Goal: Task Accomplishment & Management: Manage account settings

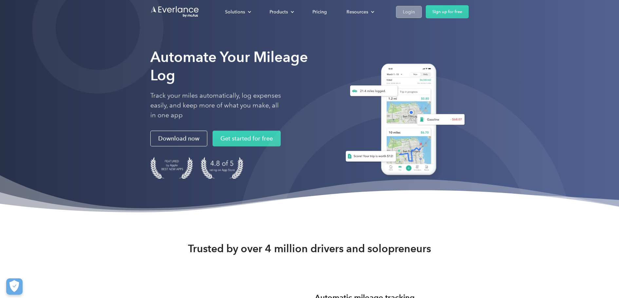
click at [408, 13] on div "Login" at bounding box center [409, 12] width 12 height 8
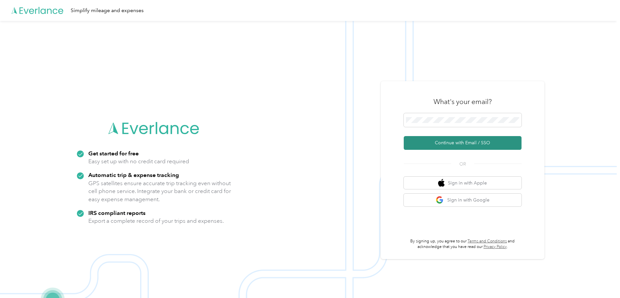
click at [459, 142] on button "Continue with Email / SSO" at bounding box center [463, 143] width 118 height 14
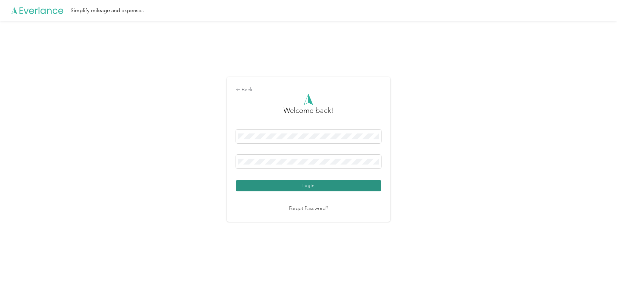
click at [293, 186] on button "Login" at bounding box center [308, 185] width 145 height 11
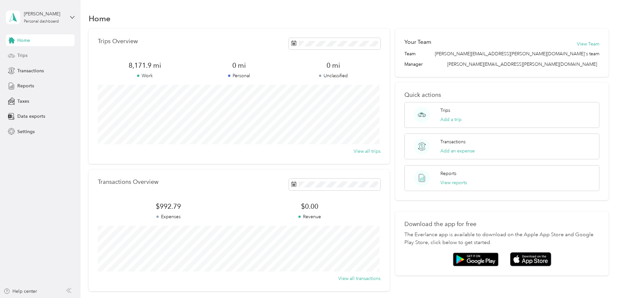
click at [22, 55] on span "Trips" at bounding box center [22, 55] width 10 height 7
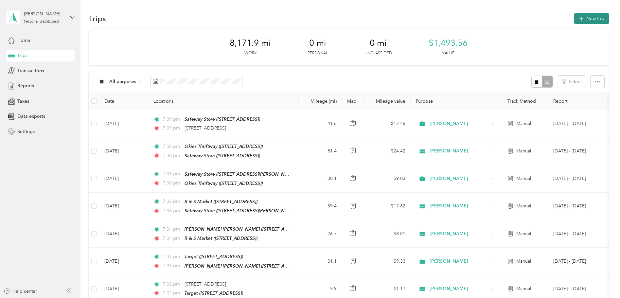
click at [587, 18] on button "New trip" at bounding box center [591, 18] width 35 height 11
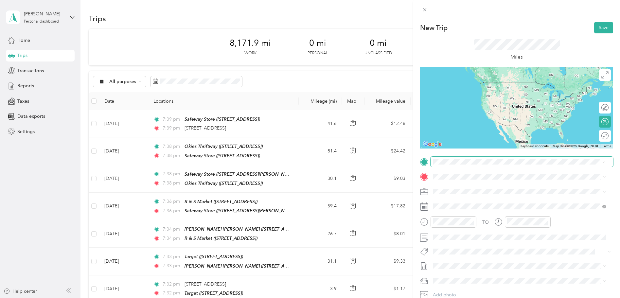
click at [491, 158] on span at bounding box center [522, 162] width 183 height 10
click at [439, 157] on span at bounding box center [522, 162] width 183 height 10
click at [467, 191] on li "[STREET_ADDRESS][US_STATE]" at bounding box center [520, 185] width 178 height 13
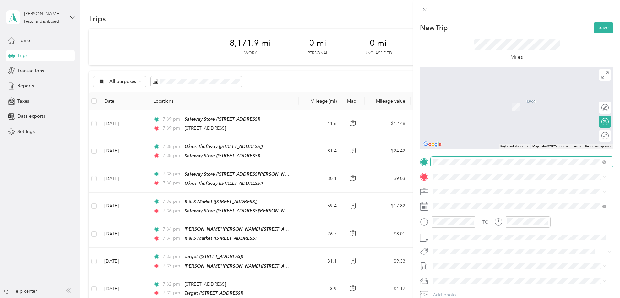
click at [592, 159] on span at bounding box center [522, 162] width 183 height 10
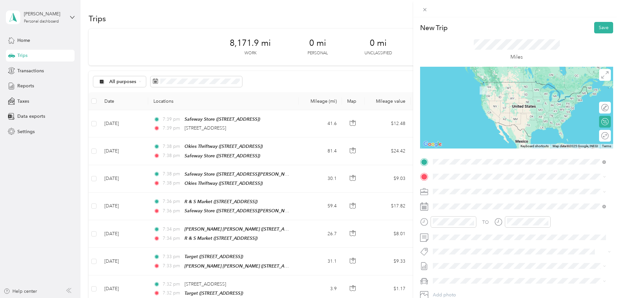
click at [473, 189] on span "[STREET_ADDRESS][US_STATE]" at bounding box center [477, 186] width 65 height 6
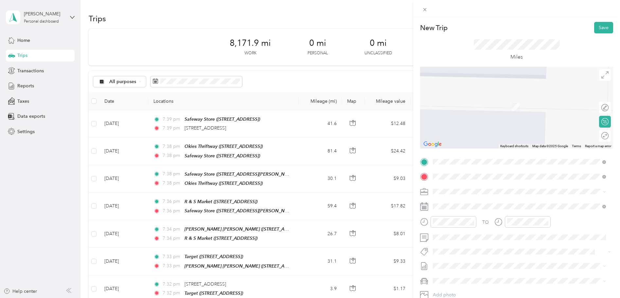
click at [553, 213] on div "TEAM Target [STREET_ADDRESS]" at bounding box center [519, 208] width 169 height 18
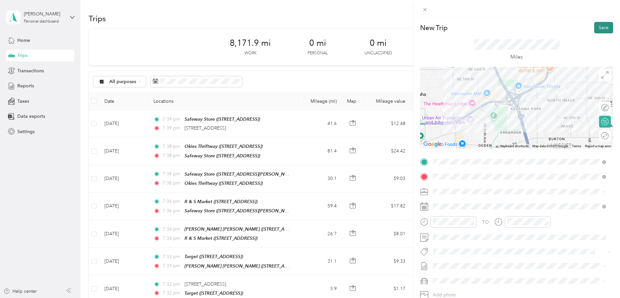
click at [596, 28] on button "Save" at bounding box center [603, 27] width 19 height 11
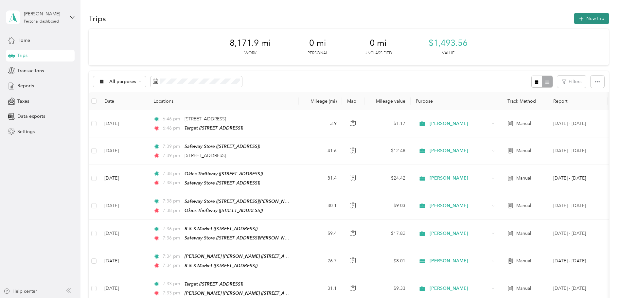
click at [592, 16] on button "New trip" at bounding box center [591, 18] width 35 height 11
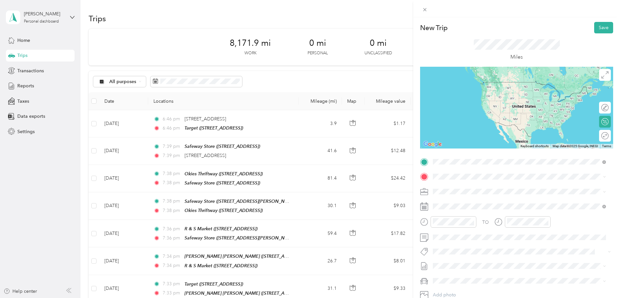
click at [487, 197] on span "[STREET_ADDRESS]" at bounding box center [466, 198] width 42 height 6
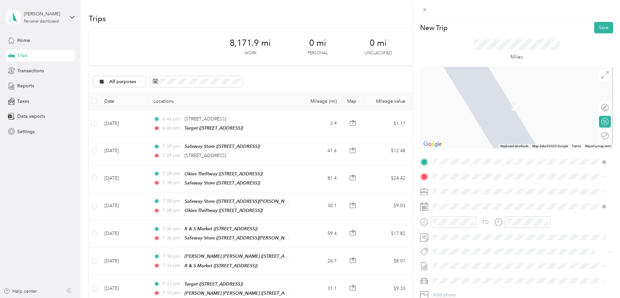
click at [463, 199] on div "TEAM Safeway Store [STREET_ADDRESS]" at bounding box center [519, 208] width 169 height 18
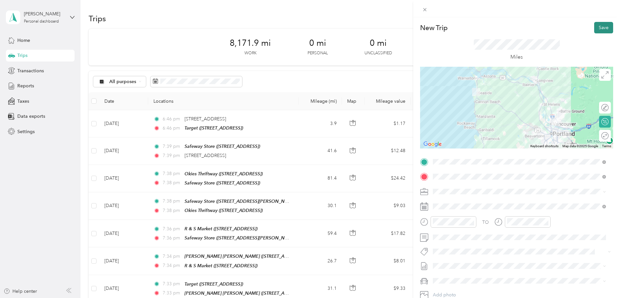
click at [601, 25] on button "Save" at bounding box center [603, 27] width 19 height 11
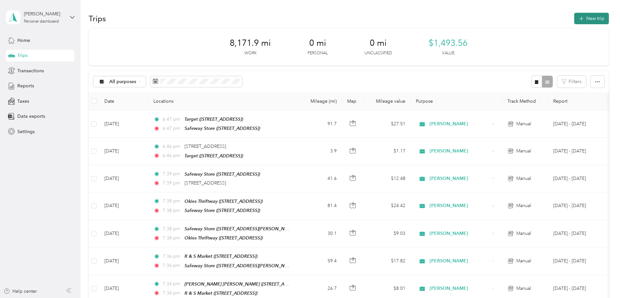
click at [586, 18] on button "New trip" at bounding box center [591, 18] width 35 height 11
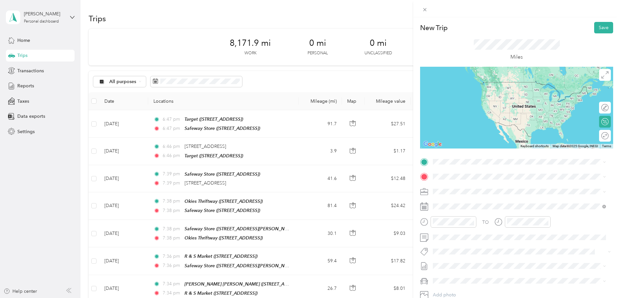
click at [473, 189] on div "TEAM Safeway Store" at bounding box center [471, 188] width 53 height 8
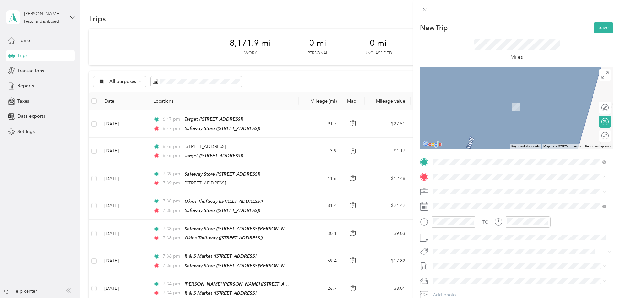
click at [518, 210] on span "[STREET_ADDRESS][PERSON_NAME]" at bounding box center [484, 212] width 78 height 6
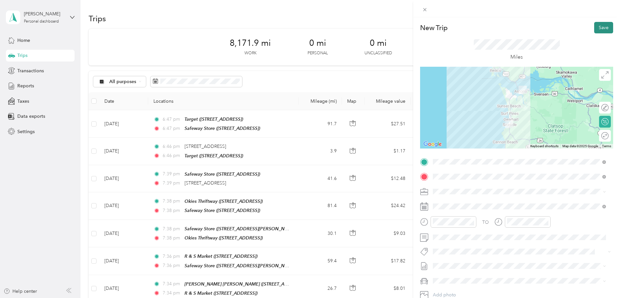
click at [602, 26] on button "Save" at bounding box center [603, 27] width 19 height 11
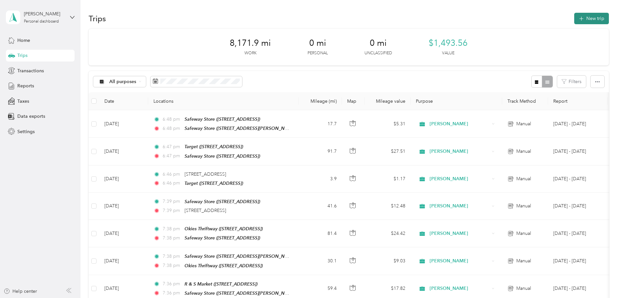
click at [592, 19] on button "New trip" at bounding box center [591, 18] width 35 height 11
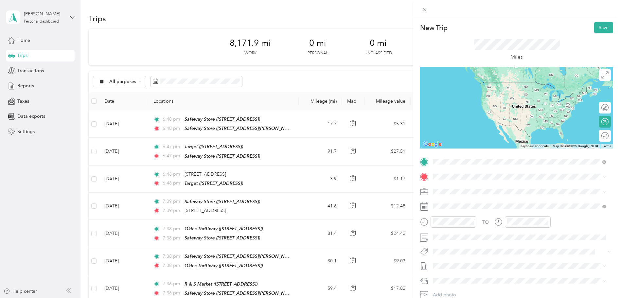
click at [461, 188] on span "TEAM" at bounding box center [455, 189] width 11 height 6
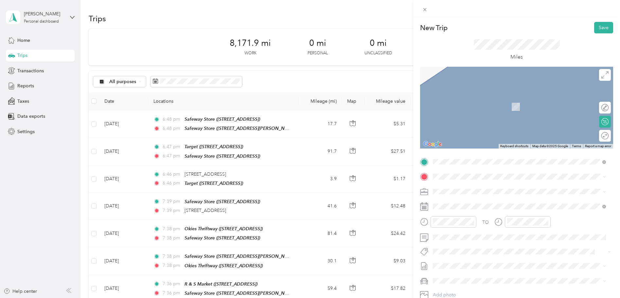
click at [467, 226] on div "TEAM Safeway Store" at bounding box center [471, 226] width 53 height 8
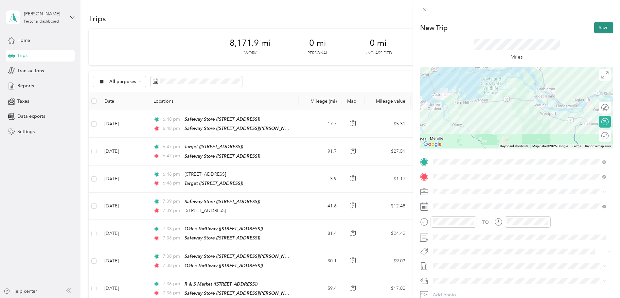
click at [599, 27] on button "Save" at bounding box center [603, 27] width 19 height 11
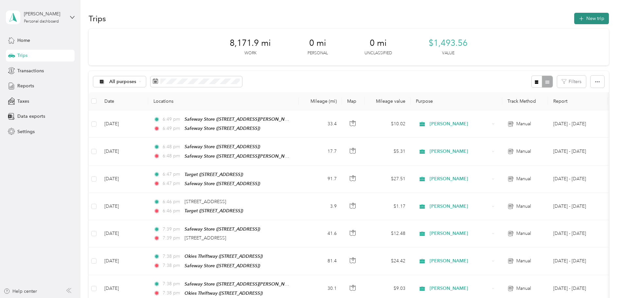
click at [596, 19] on button "New trip" at bounding box center [591, 18] width 35 height 11
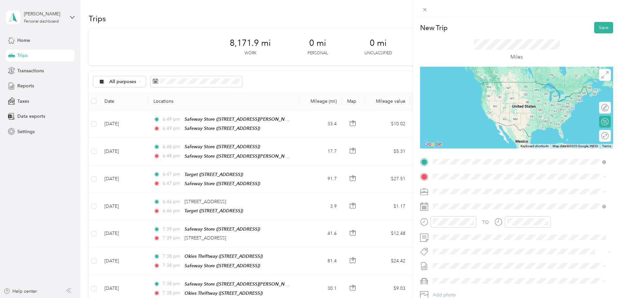
click at [472, 188] on strong "Safeway Store" at bounding box center [483, 189] width 31 height 6
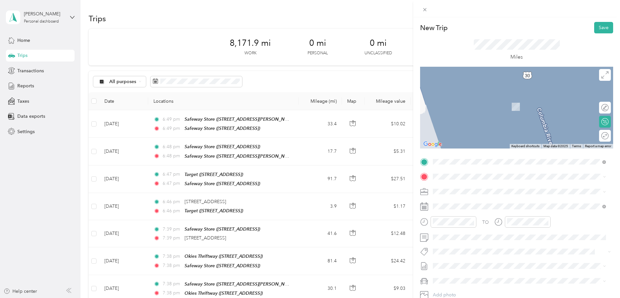
drag, startPoint x: 488, startPoint y: 226, endPoint x: 475, endPoint y: 225, distance: 12.5
click at [486, 226] on div "TEAM Safeway Store" at bounding box center [471, 225] width 53 height 8
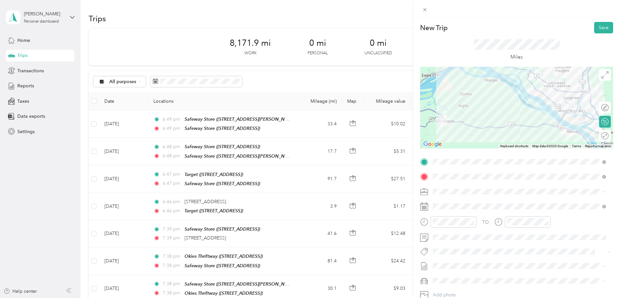
drag, startPoint x: 604, startPoint y: 28, endPoint x: 566, endPoint y: 31, distance: 39.1
click at [575, 30] on div "New Trip Save" at bounding box center [516, 27] width 193 height 11
click at [597, 26] on button "Save" at bounding box center [603, 27] width 19 height 11
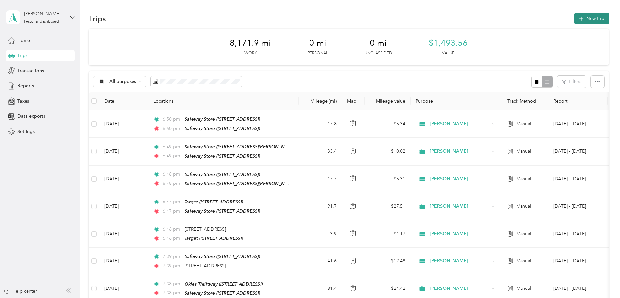
click at [594, 19] on button "New trip" at bounding box center [591, 18] width 35 height 11
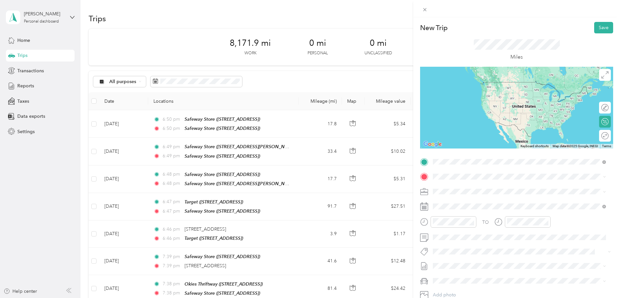
click at [482, 211] on strong "Safeway Store" at bounding box center [483, 212] width 31 height 6
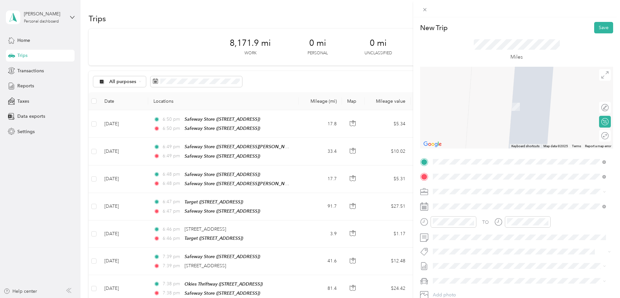
click at [467, 206] on div "TEAM Target [STREET_ADDRESS]" at bounding box center [466, 208] width 42 height 16
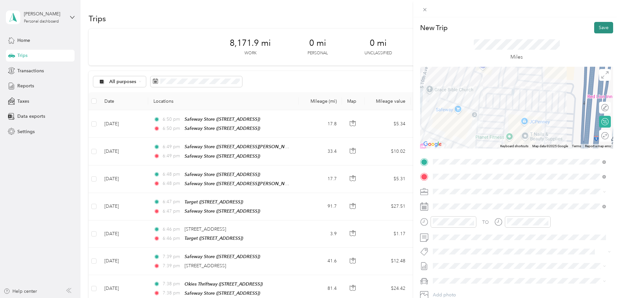
click at [602, 28] on button "Save" at bounding box center [603, 27] width 19 height 11
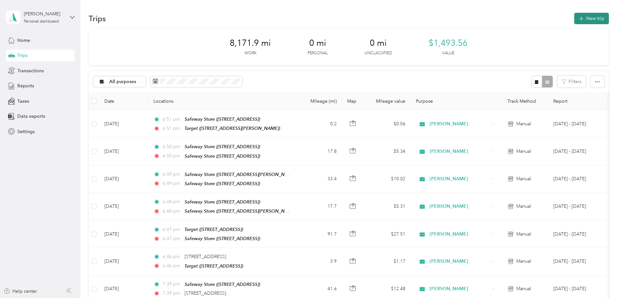
click at [593, 19] on button "New trip" at bounding box center [591, 18] width 35 height 11
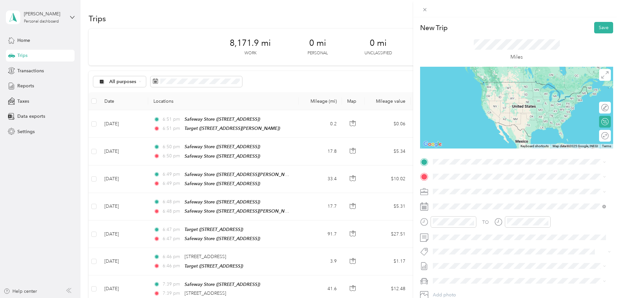
click at [409, 55] on div "New Trip Save This trip cannot be edited because it is either under review, app…" at bounding box center [310, 149] width 620 height 298
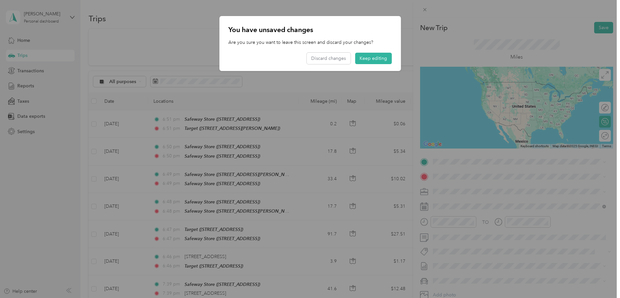
click at [444, 37] on div "You have unsaved changes Are you sure you want to leave this screen and discard…" at bounding box center [401, 44] width 182 height 57
click at [366, 58] on button "Keep editing" at bounding box center [373, 58] width 37 height 11
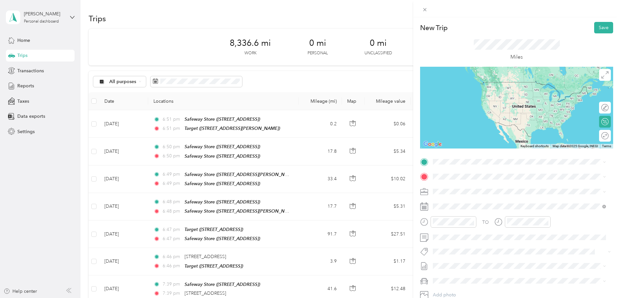
click at [473, 189] on div "TEAM Target" at bounding box center [466, 186] width 42 height 8
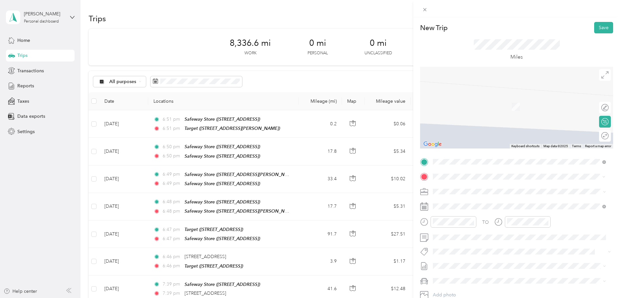
click at [463, 199] on span "[STREET_ADDRESS][US_STATE]" at bounding box center [477, 200] width 65 height 6
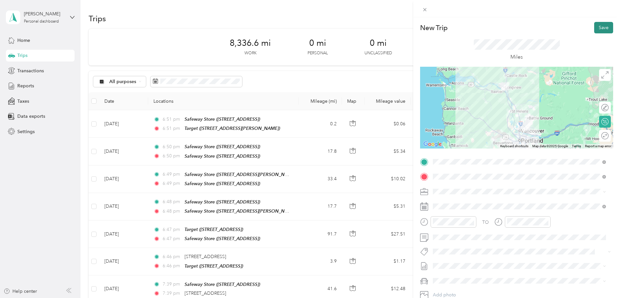
click at [601, 27] on button "Save" at bounding box center [603, 27] width 19 height 11
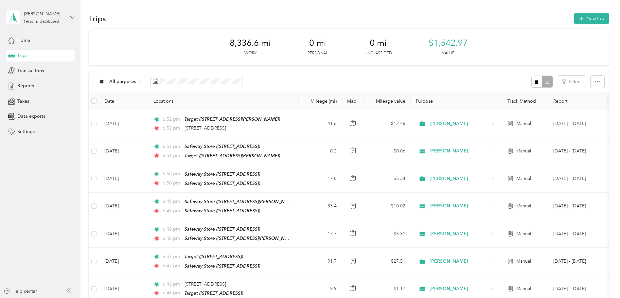
click at [73, 15] on icon at bounding box center [72, 17] width 5 height 5
click at [33, 55] on div "Log out" at bounding box center [111, 53] width 203 height 11
